Goal: Check status: Check status

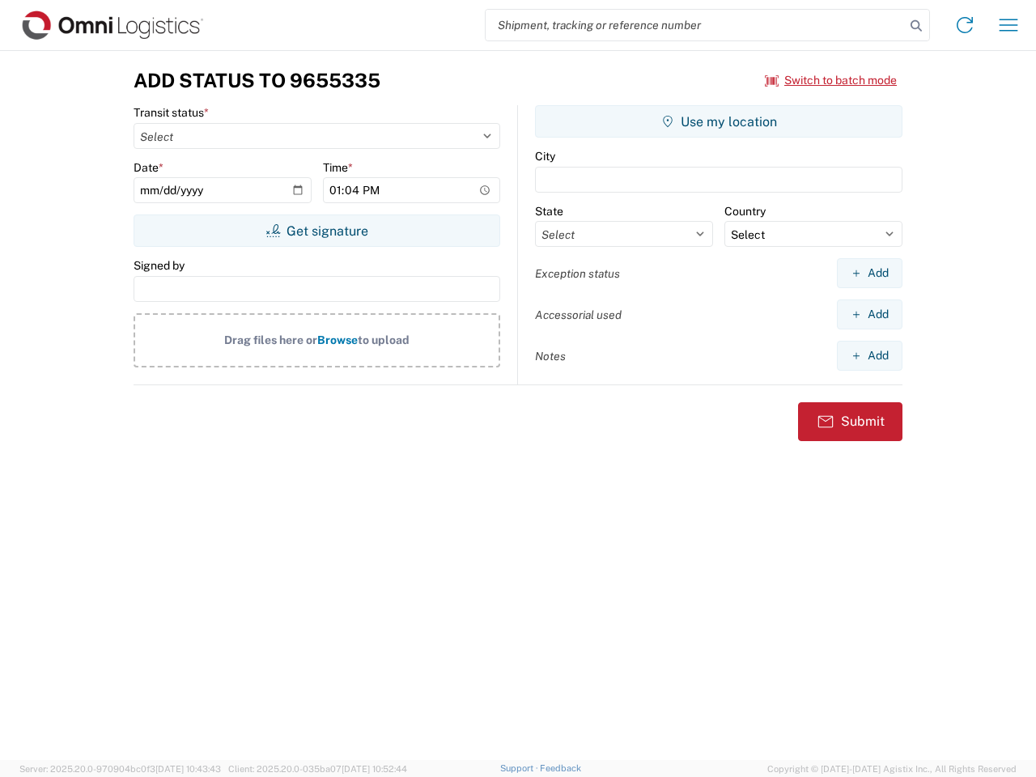
click at [696, 25] on input "search" at bounding box center [695, 25] width 419 height 31
click at [917, 26] on icon at bounding box center [916, 26] width 23 height 23
click at [965, 25] on icon at bounding box center [965, 25] width 26 height 26
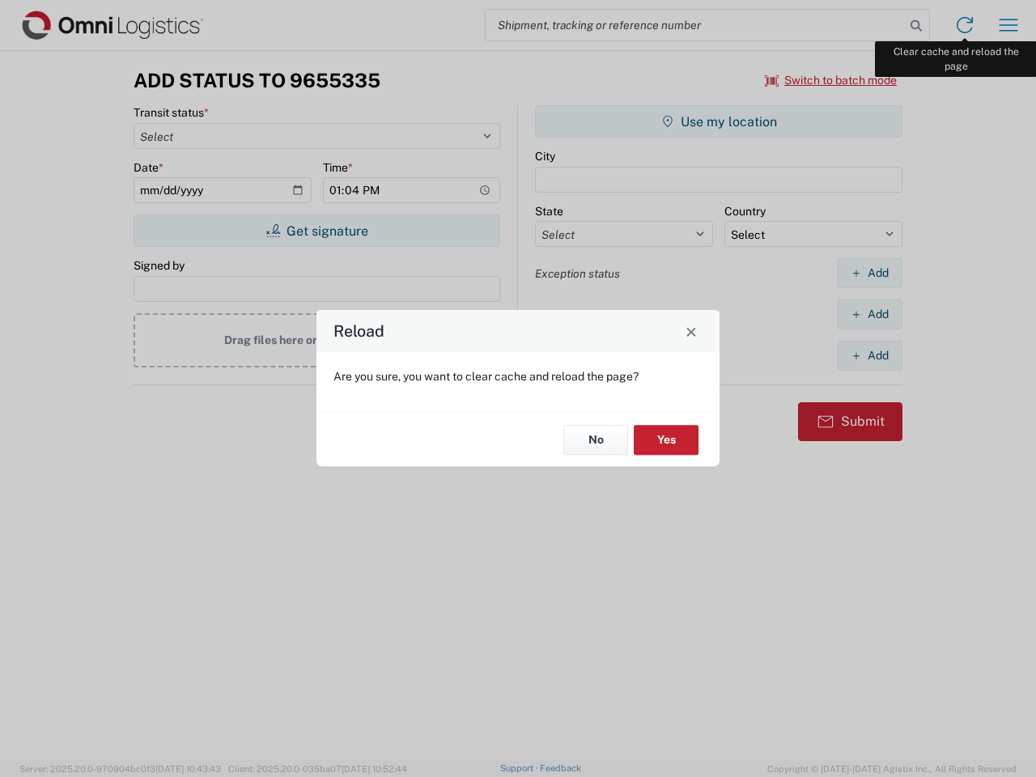
click at [1009, 25] on div "Reload Are you sure, you want to clear cache and reload the page? No Yes" at bounding box center [518, 388] width 1036 height 777
click at [832, 80] on div "Reload Are you sure, you want to clear cache and reload the page? No Yes" at bounding box center [518, 388] width 1036 height 777
click at [317, 231] on div "Reload Are you sure, you want to clear cache and reload the page? No Yes" at bounding box center [518, 388] width 1036 height 777
click at [719, 121] on div "Reload Are you sure, you want to clear cache and reload the page? No Yes" at bounding box center [518, 388] width 1036 height 777
click at [870, 273] on div "Reload Are you sure, you want to clear cache and reload the page? No Yes" at bounding box center [518, 388] width 1036 height 777
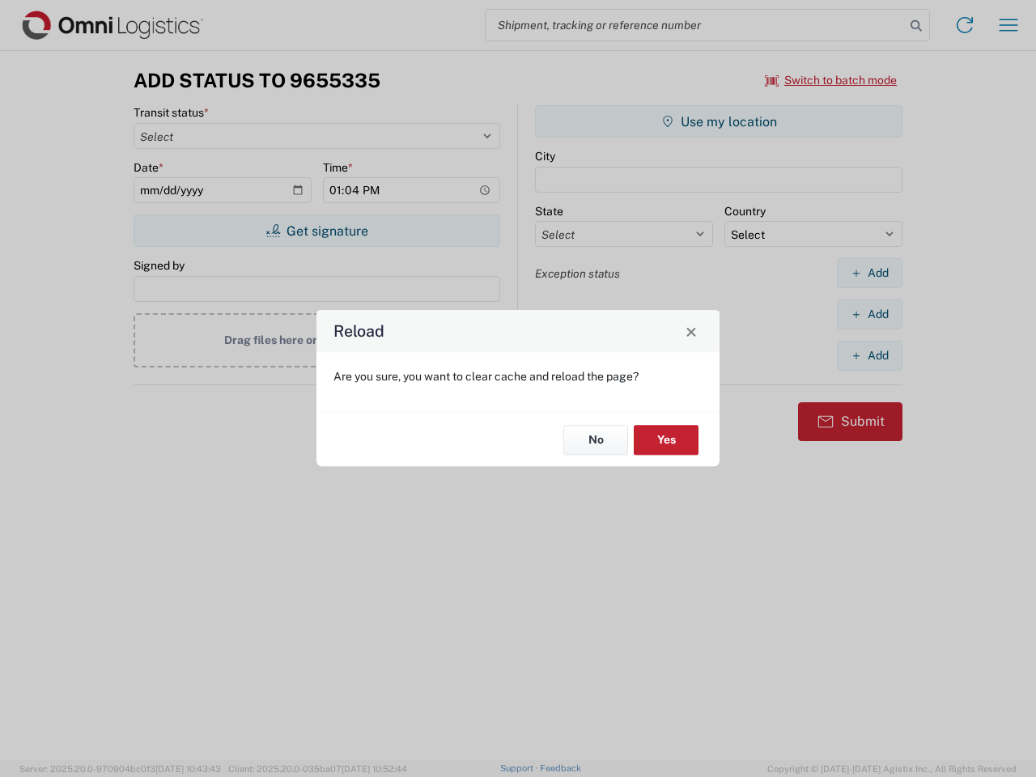
click at [870, 314] on div "Reload Are you sure, you want to clear cache and reload the page? No Yes" at bounding box center [518, 388] width 1036 height 777
click at [870, 355] on div "Reload Are you sure, you want to clear cache and reload the page? No Yes" at bounding box center [518, 388] width 1036 height 777
